Goal: Information Seeking & Learning: Learn about a topic

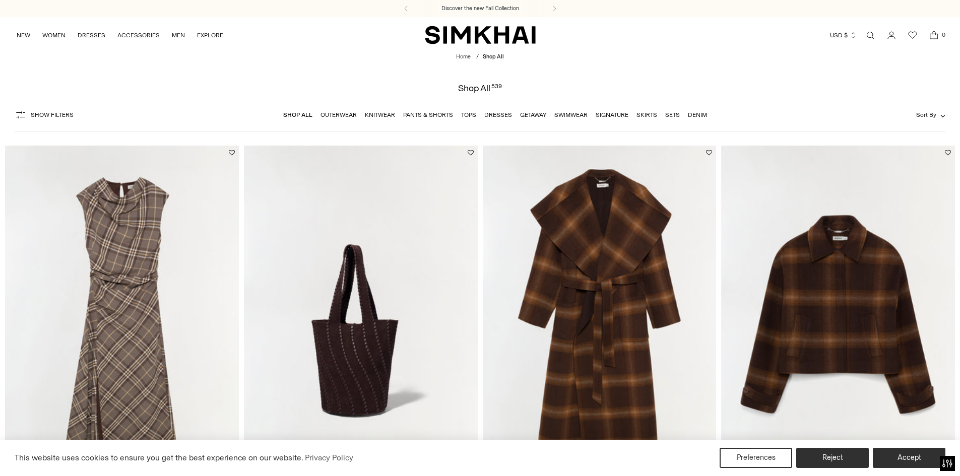
click at [487, 33] on img "SIMKHAI" at bounding box center [480, 35] width 111 height 20
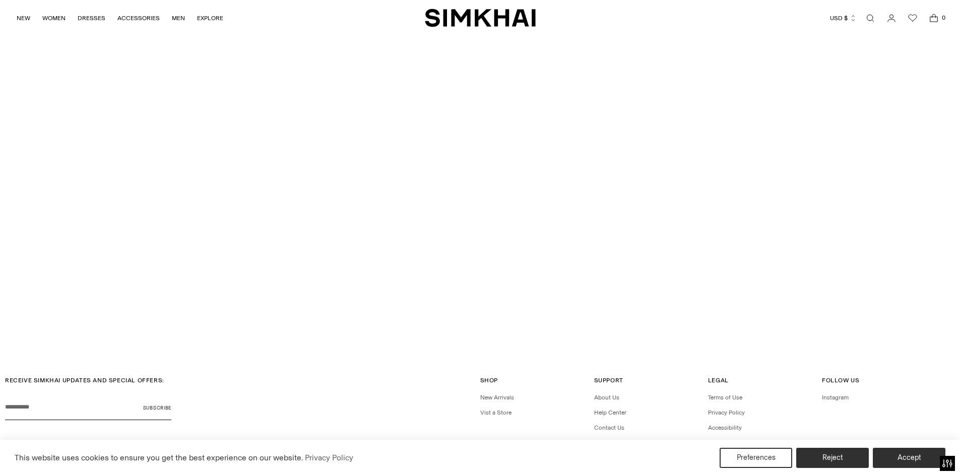
scroll to position [3449, 0]
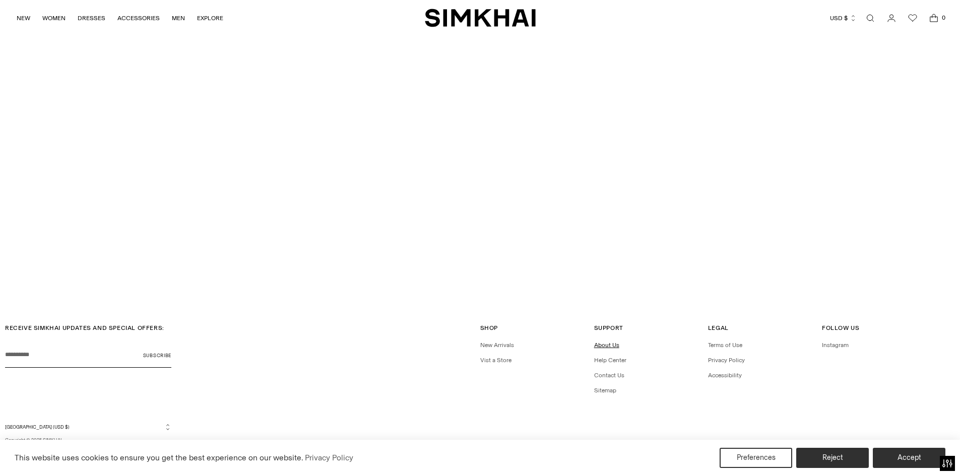
click at [601, 346] on link "About Us" at bounding box center [606, 345] width 25 height 7
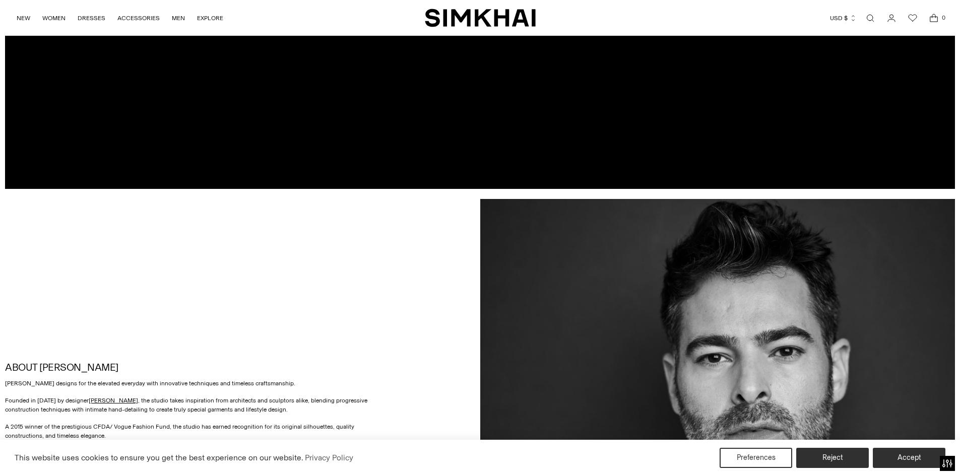
scroll to position [554, 0]
